Goal: Information Seeking & Learning: Check status

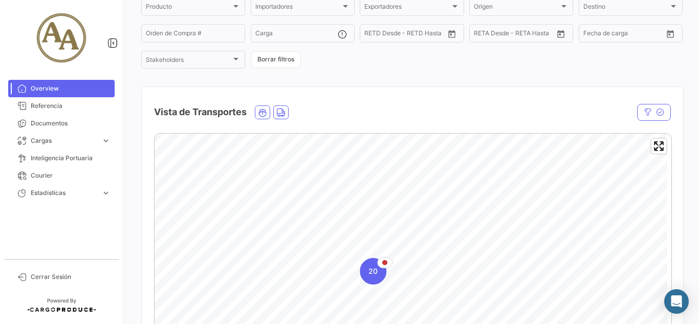
scroll to position [102, 0]
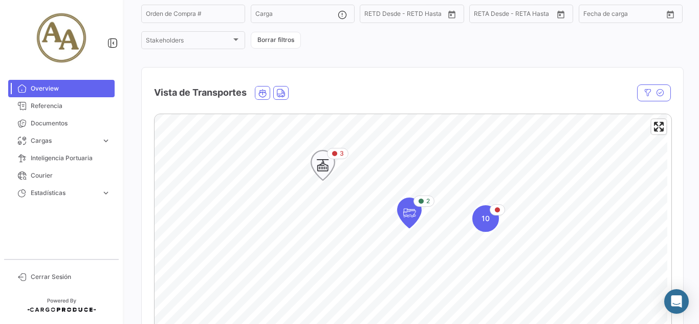
click at [323, 168] on icon "Map marker" at bounding box center [323, 164] width 14 height 21
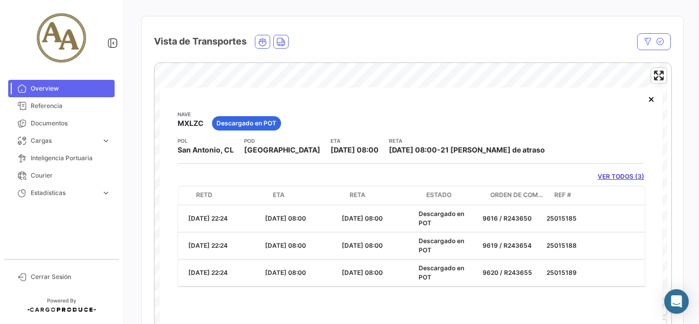
scroll to position [0, 196]
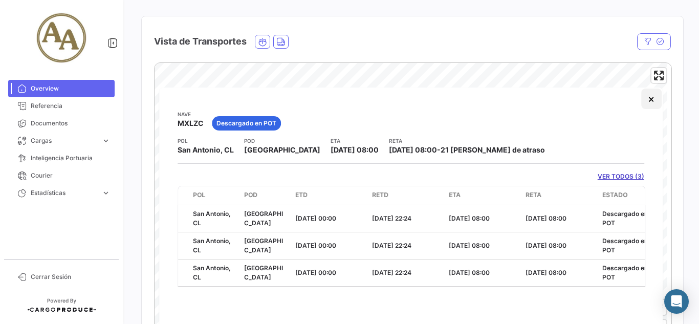
click at [650, 96] on button "×" at bounding box center [651, 98] width 20 height 20
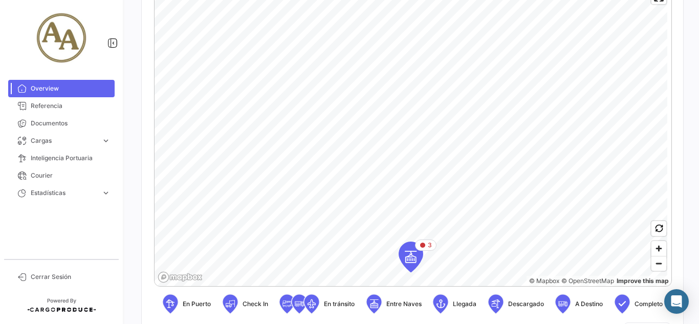
scroll to position [256, 0]
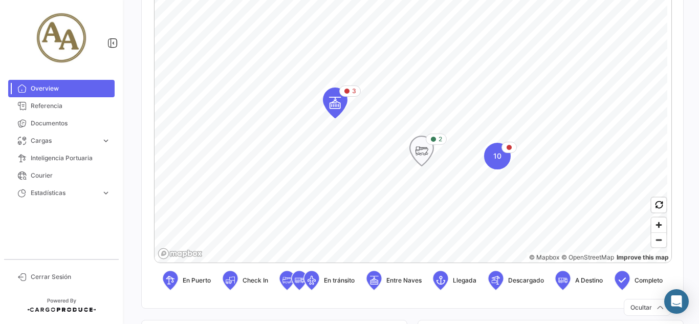
click at [419, 159] on icon "Map marker" at bounding box center [421, 150] width 14 height 21
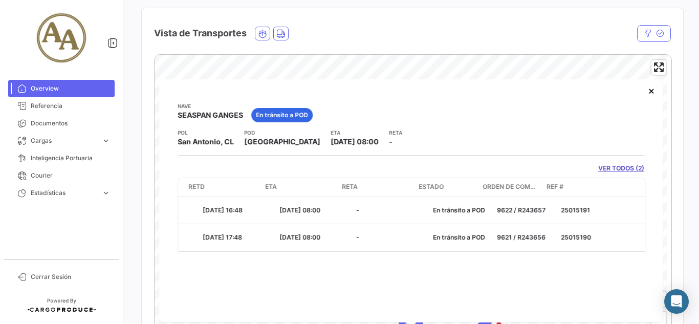
scroll to position [0, 380]
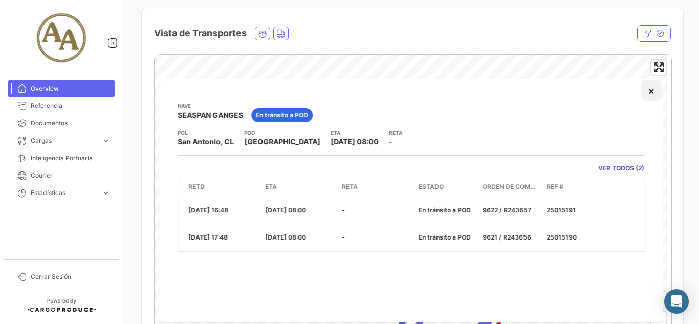
click at [651, 93] on button "×" at bounding box center [651, 90] width 20 height 20
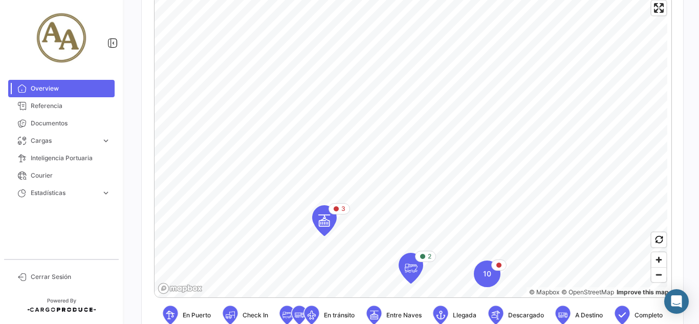
scroll to position [264, 0]
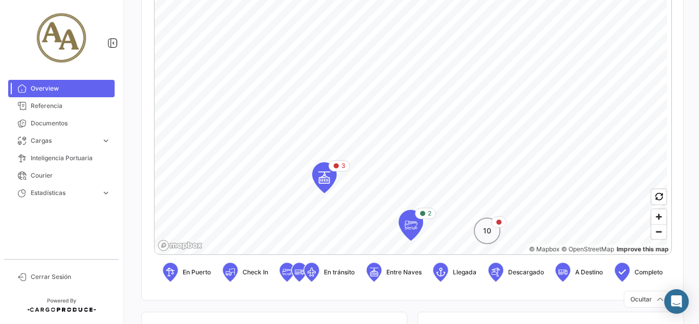
click at [481, 232] on div "10" at bounding box center [487, 230] width 27 height 27
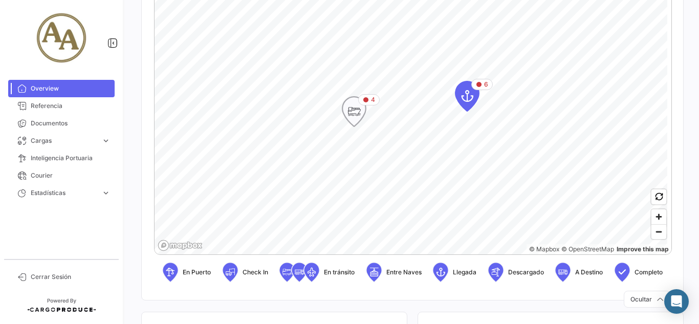
click at [353, 118] on icon "Map marker" at bounding box center [354, 111] width 14 height 21
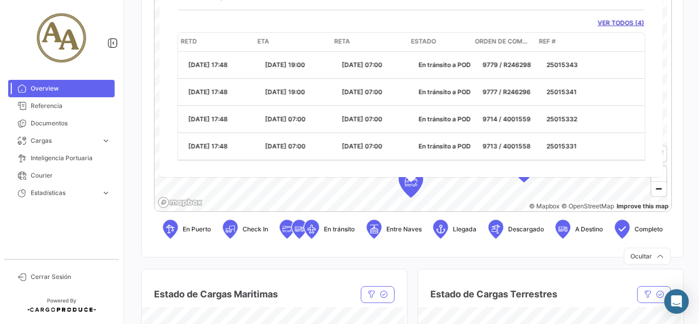
scroll to position [102, 0]
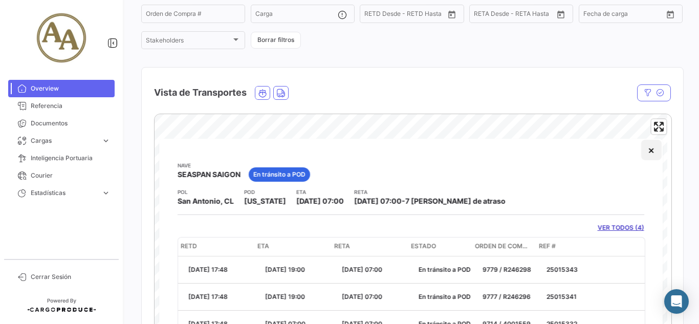
click at [649, 147] on button "×" at bounding box center [651, 150] width 20 height 20
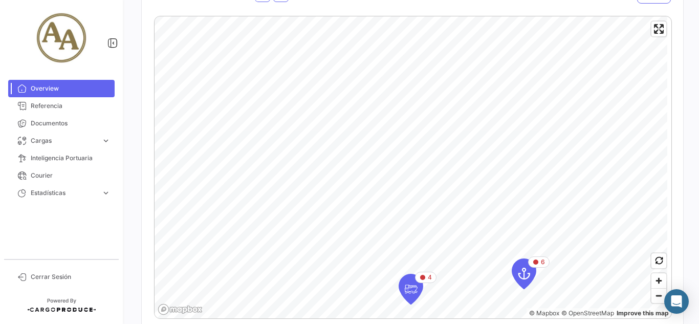
scroll to position [205, 0]
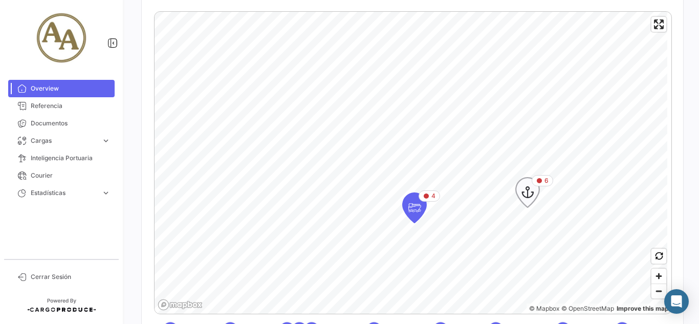
click at [527, 190] on icon "Map marker" at bounding box center [527, 192] width 14 height 21
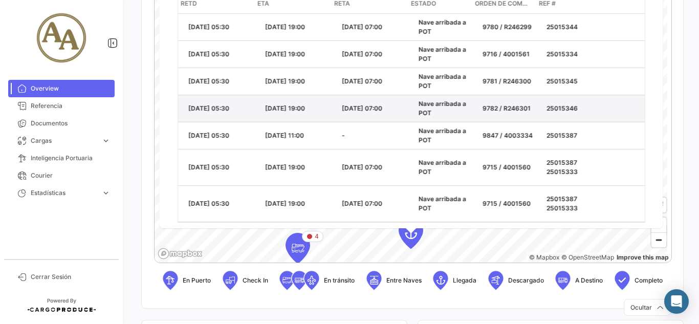
scroll to position [102, 0]
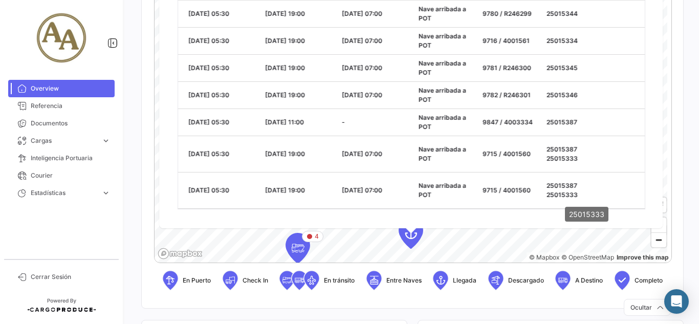
drag, startPoint x: 563, startPoint y: 207, endPoint x: 570, endPoint y: 207, distance: 6.7
click at [570, 207] on mat-tooltip-component "25015333" at bounding box center [587, 213] width 58 height 29
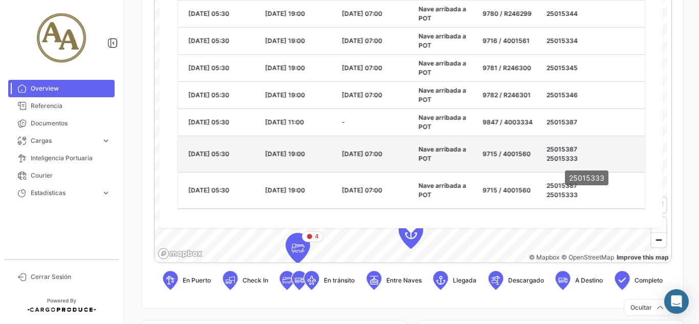
scroll to position [0, 0]
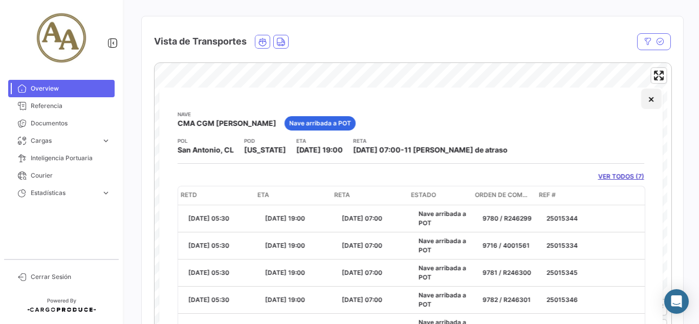
click at [641, 96] on button "×" at bounding box center [651, 98] width 20 height 20
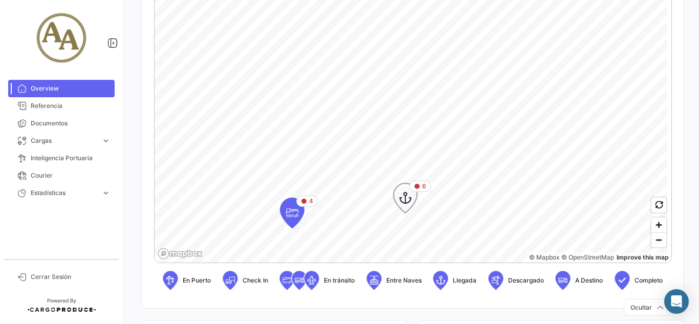
click at [418, 191] on div "6" at bounding box center [419, 186] width 21 height 11
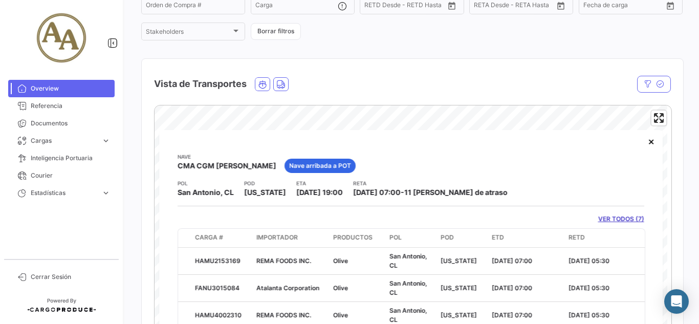
scroll to position [51, 0]
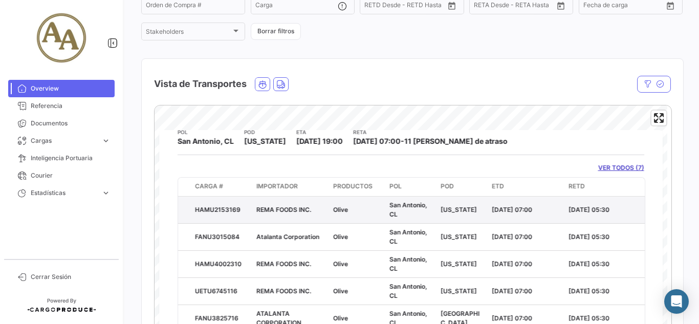
drag, startPoint x: 215, startPoint y: 207, endPoint x: 242, endPoint y: 205, distance: 26.6
click at [242, 205] on div "HAMU2153169" at bounding box center [221, 209] width 53 height 9
copy div "HAMU2153169"
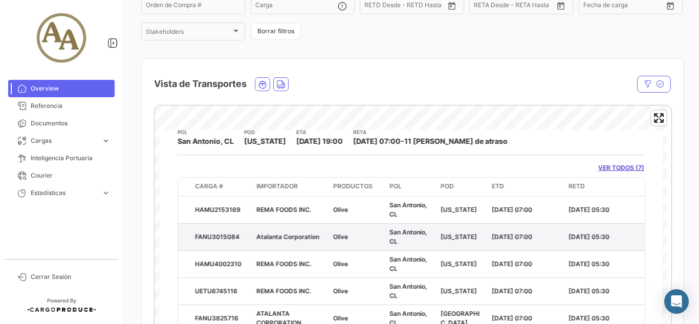
drag, startPoint x: 240, startPoint y: 235, endPoint x: 195, endPoint y: 237, distance: 44.5
click at [195, 237] on div "FANU3015084" at bounding box center [221, 236] width 53 height 9
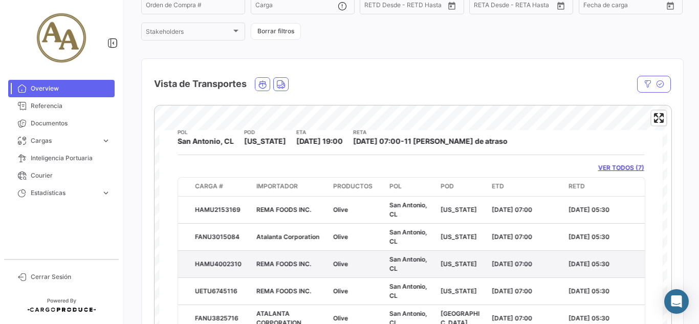
copy div "FANU3015084"
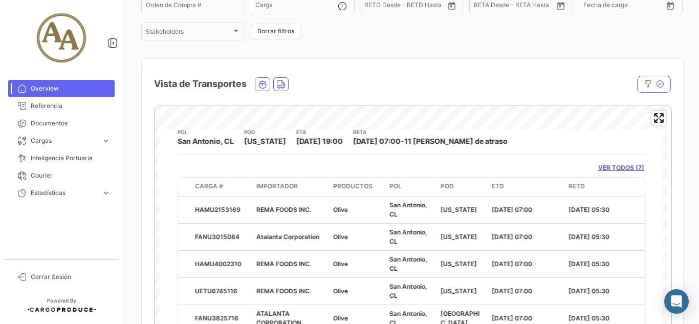
click at [309, 168] on div "VER TODOS (7)" at bounding box center [410, 167] width 466 height 9
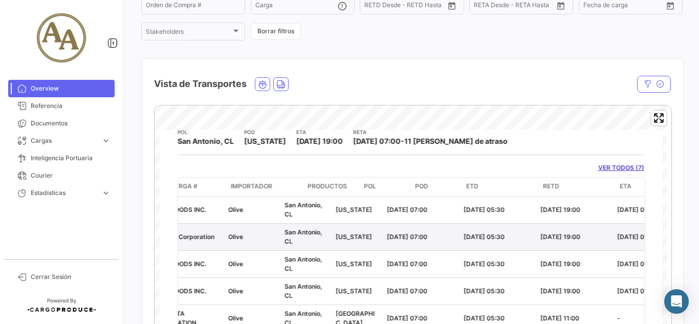
scroll to position [0, 388]
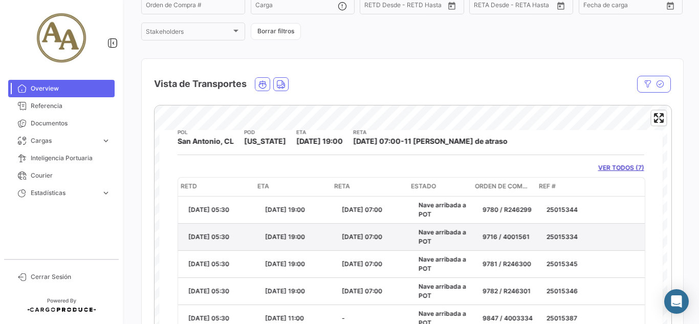
drag, startPoint x: 349, startPoint y: 241, endPoint x: 474, endPoint y: 242, distance: 124.8
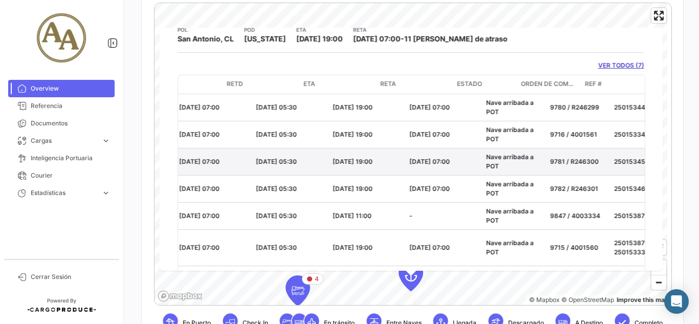
scroll to position [0, 0]
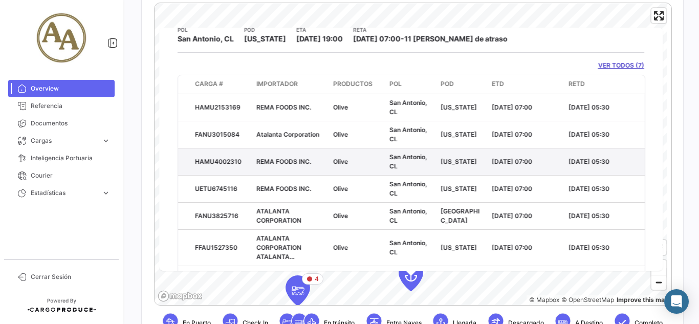
drag, startPoint x: 380, startPoint y: 178, endPoint x: 230, endPoint y: 174, distance: 149.9
